Goal: Navigation & Orientation: Find specific page/section

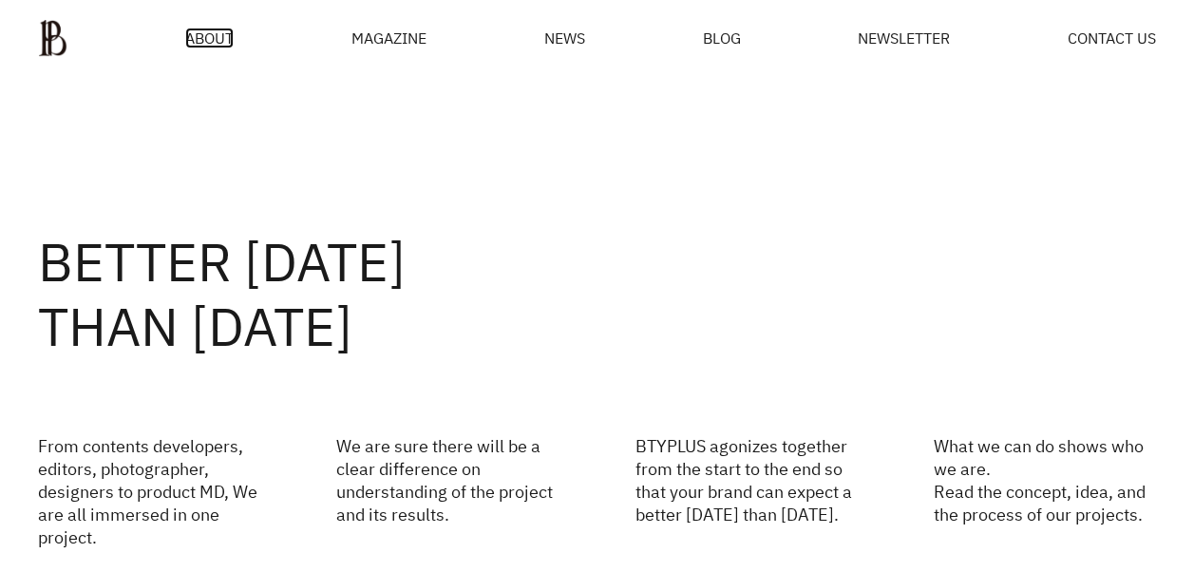
click at [219, 34] on span "ABOUT" at bounding box center [209, 37] width 48 height 15
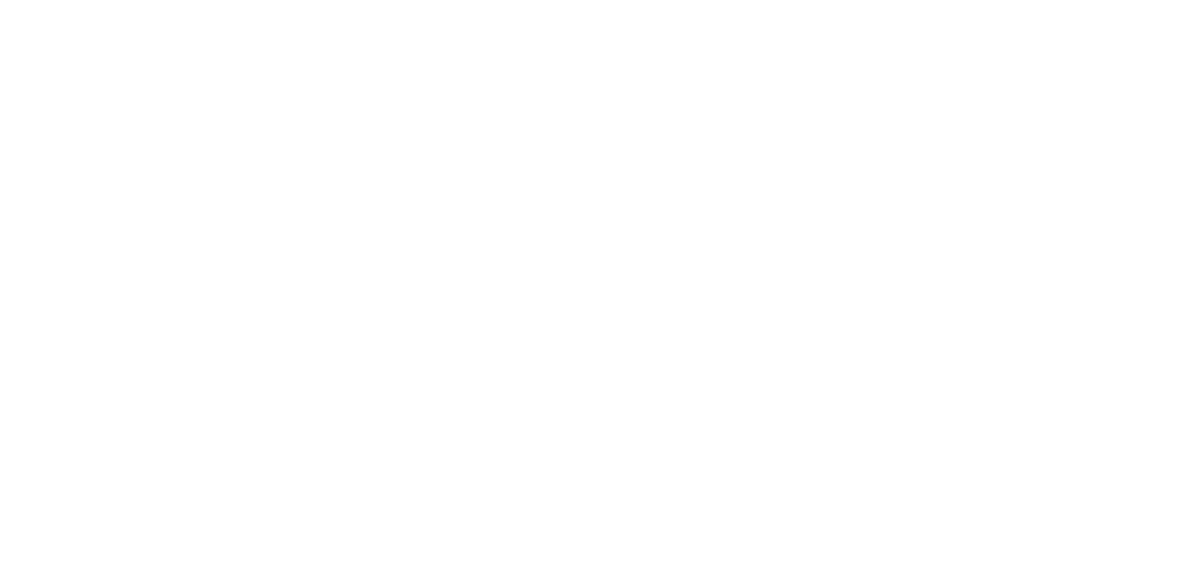
click at [0, 0] on html at bounding box center [0, 0] width 0 height 0
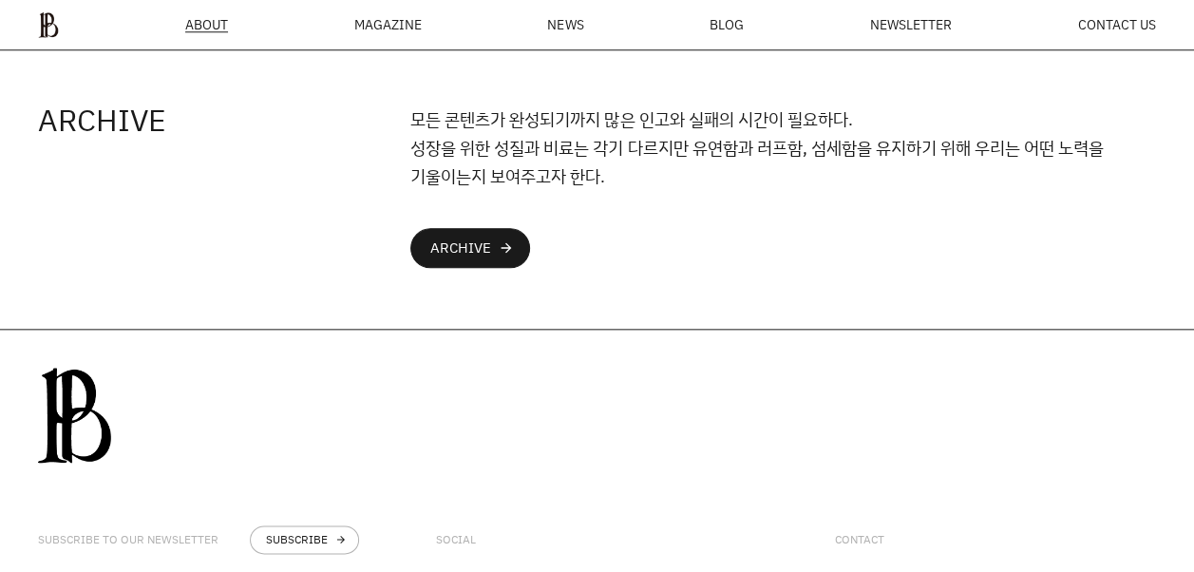
scroll to position [4534, 0]
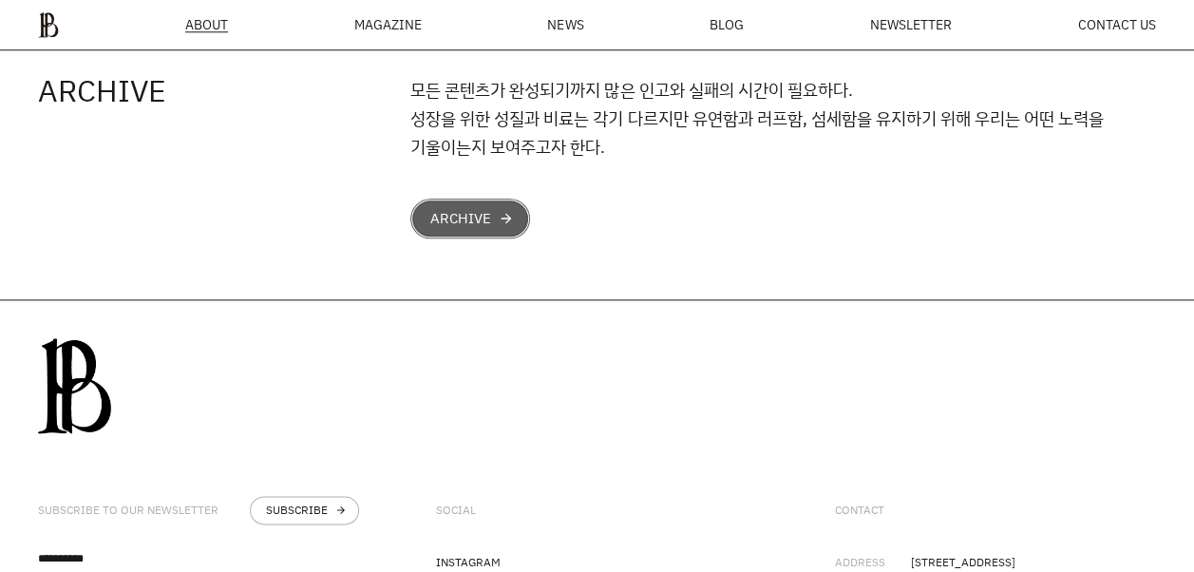
click at [439, 226] on div "ARCHIVE" at bounding box center [460, 218] width 61 height 15
